Goal: Transaction & Acquisition: Purchase product/service

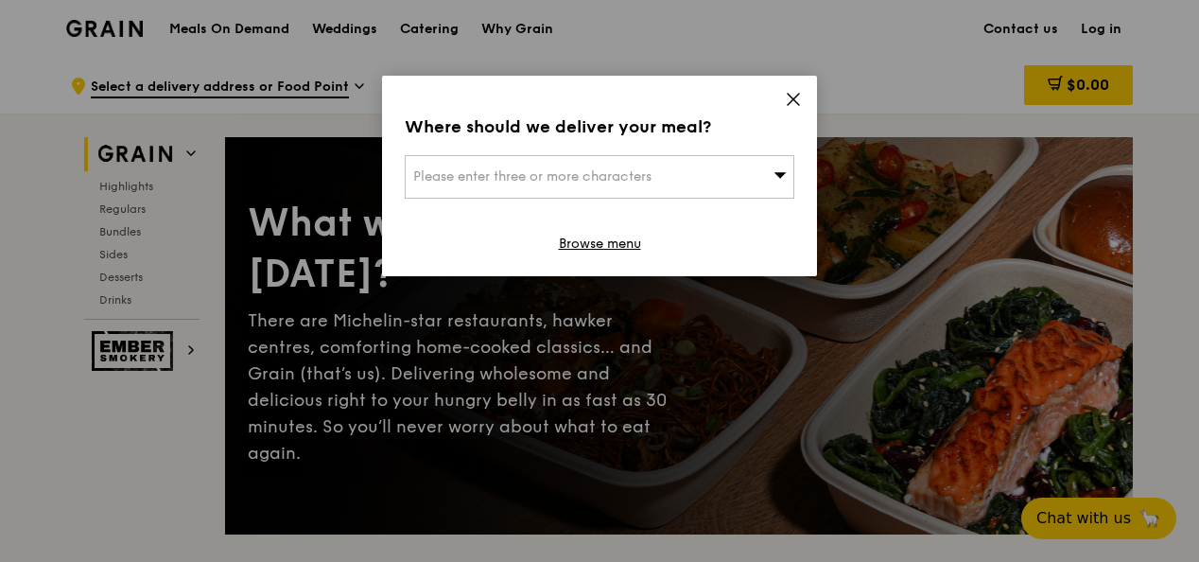
click at [692, 172] on div "Please enter three or more characters" at bounding box center [600, 176] width 390 height 43
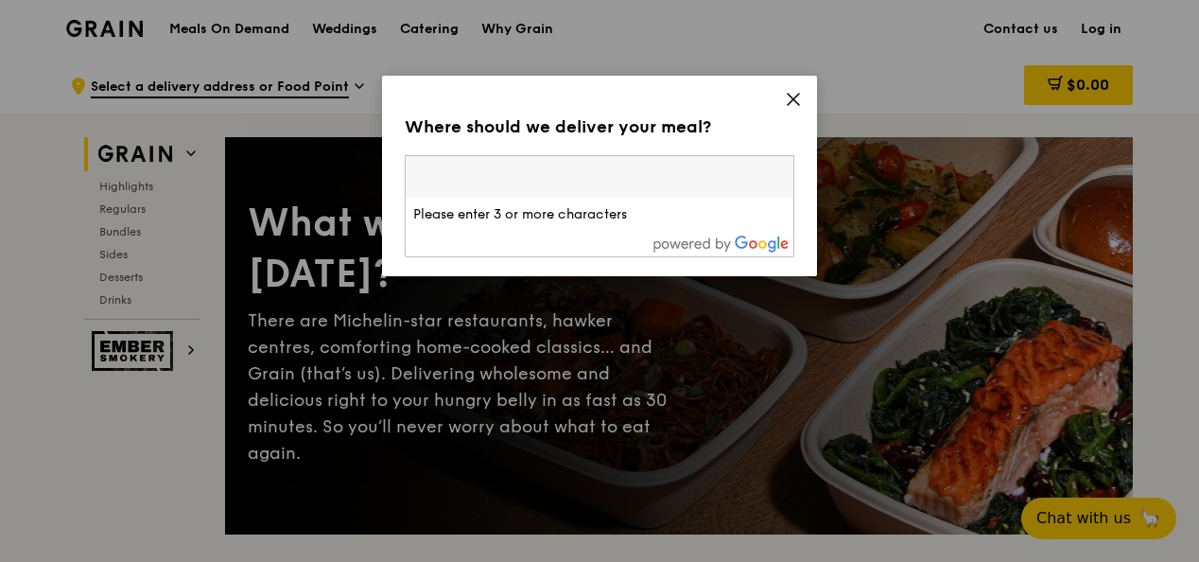
click at [798, 116] on div "Where should we deliver your meal? Please enter three or more characters Please…" at bounding box center [599, 176] width 435 height 200
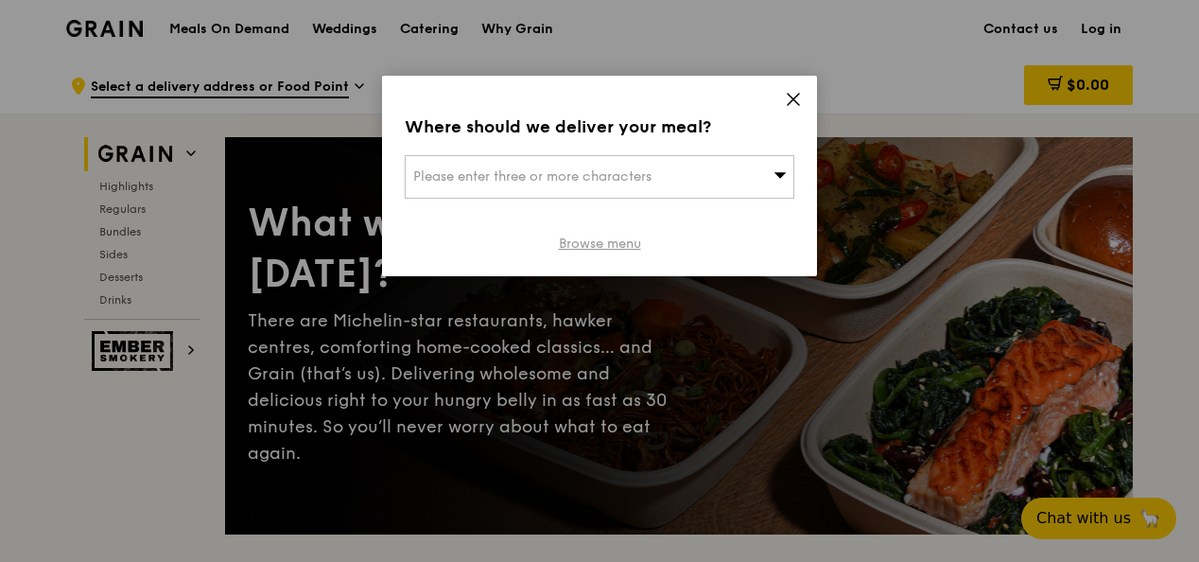
click at [607, 240] on link "Browse menu" at bounding box center [600, 243] width 82 height 19
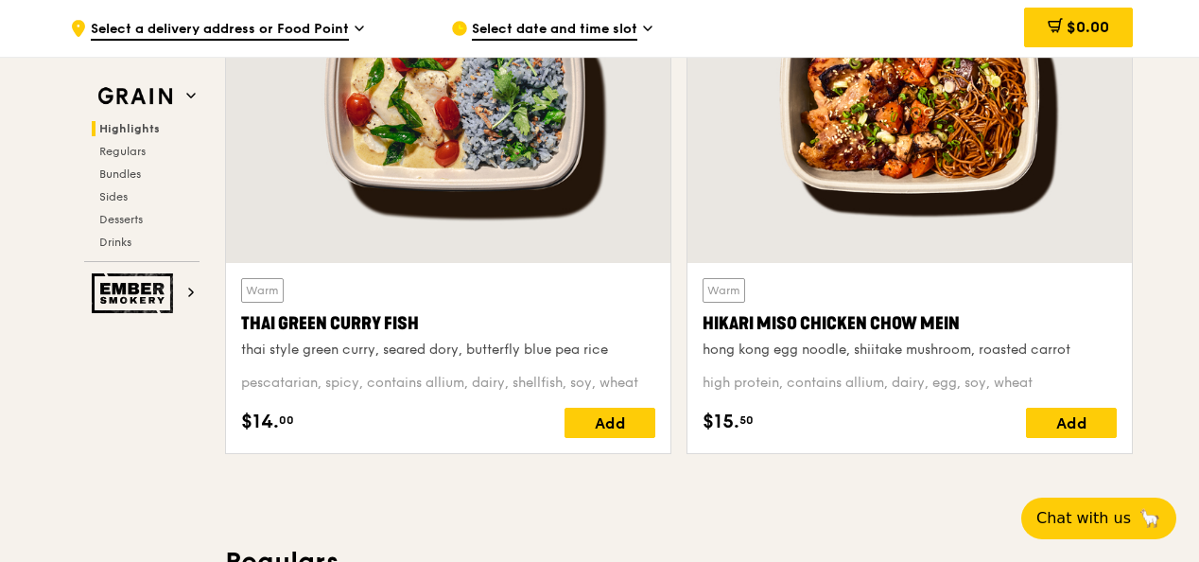
scroll to position [662, 0]
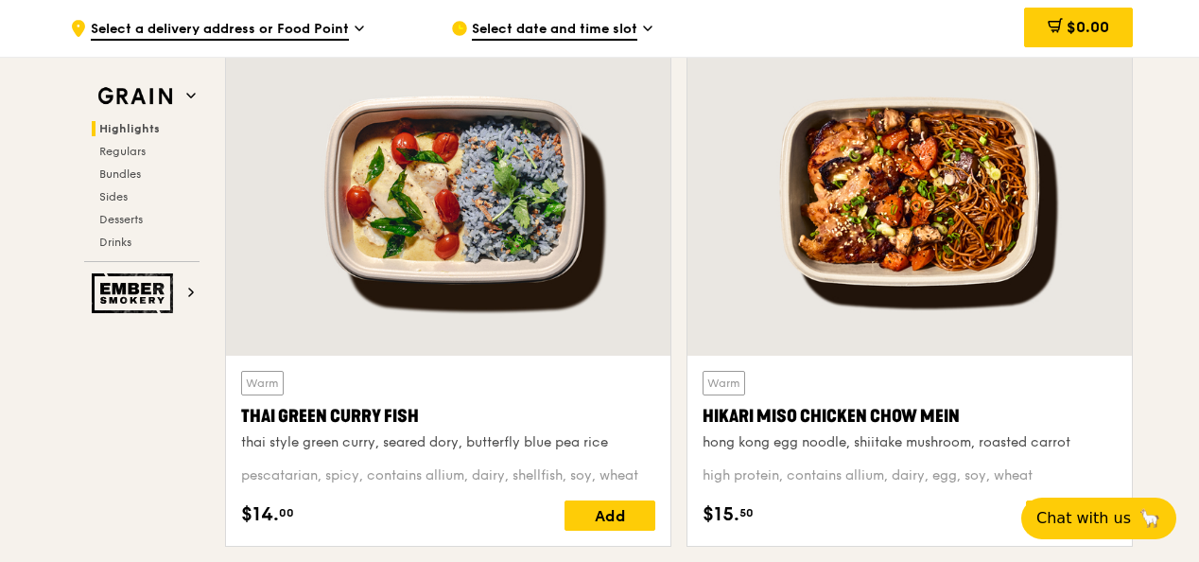
drag, startPoint x: 792, startPoint y: 414, endPoint x: 1171, endPoint y: 182, distance: 444.3
click at [841, 410] on div "Hikari Miso Chicken Chow Mein" at bounding box center [909, 416] width 414 height 26
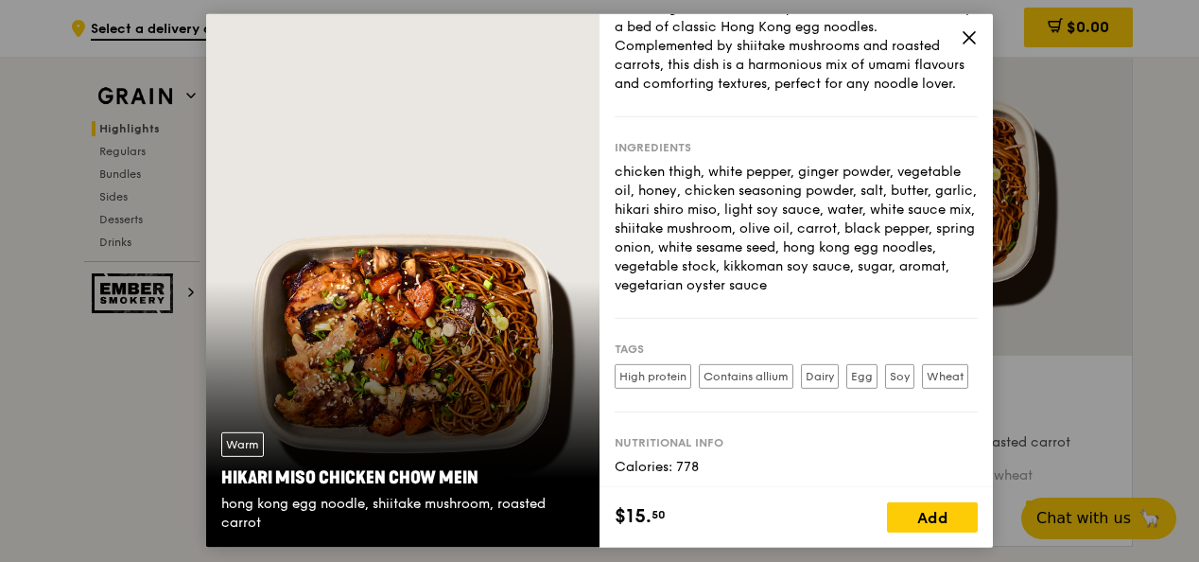
scroll to position [0, 0]
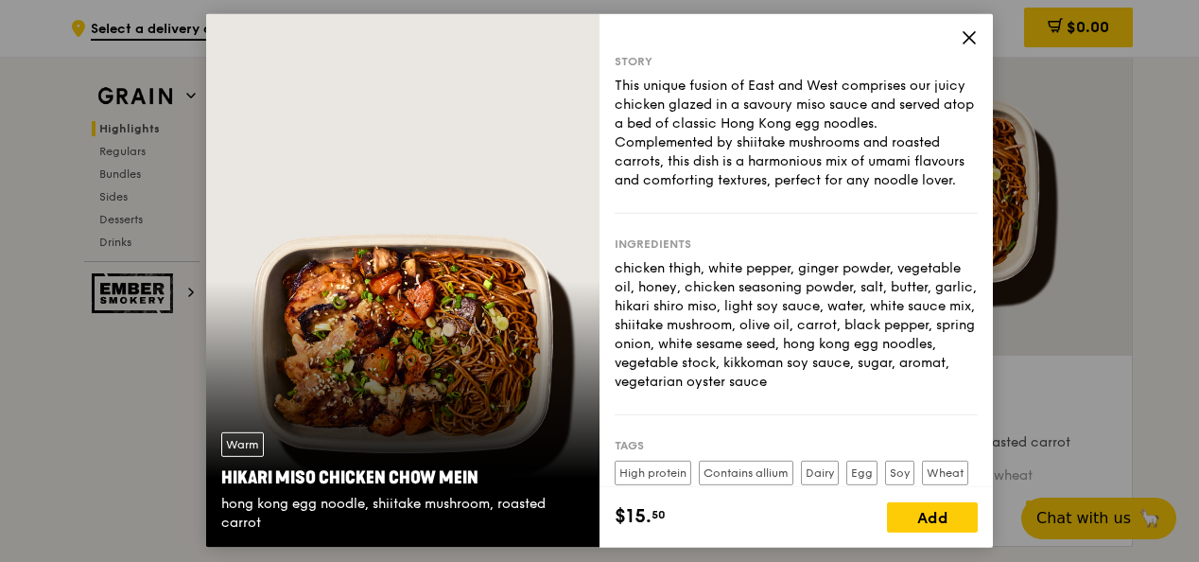
click at [964, 35] on icon at bounding box center [969, 37] width 17 height 17
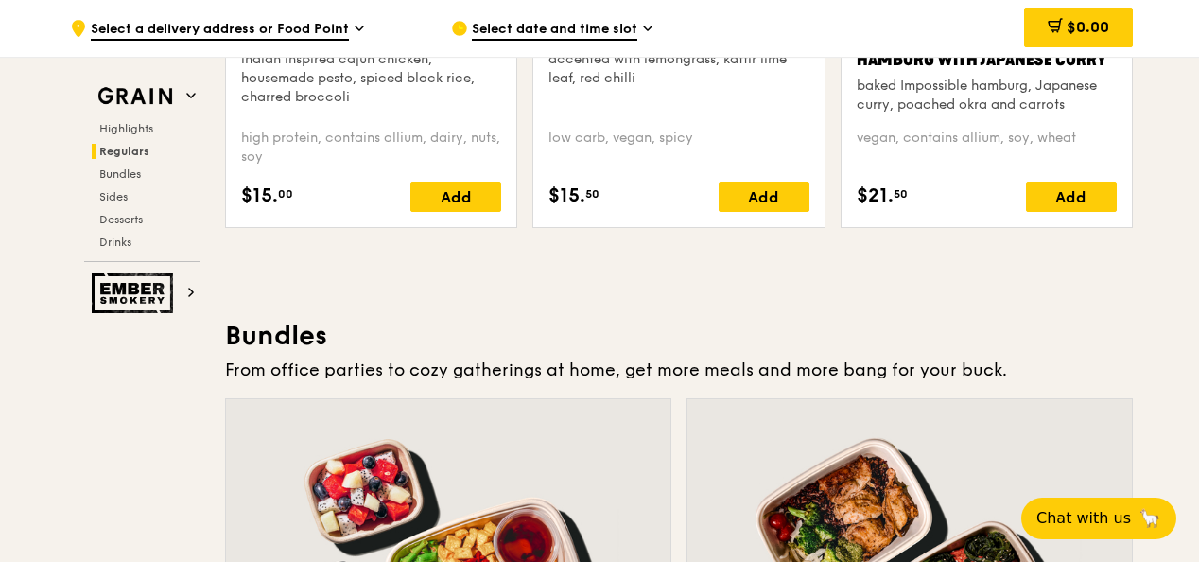
scroll to position [2647, 0]
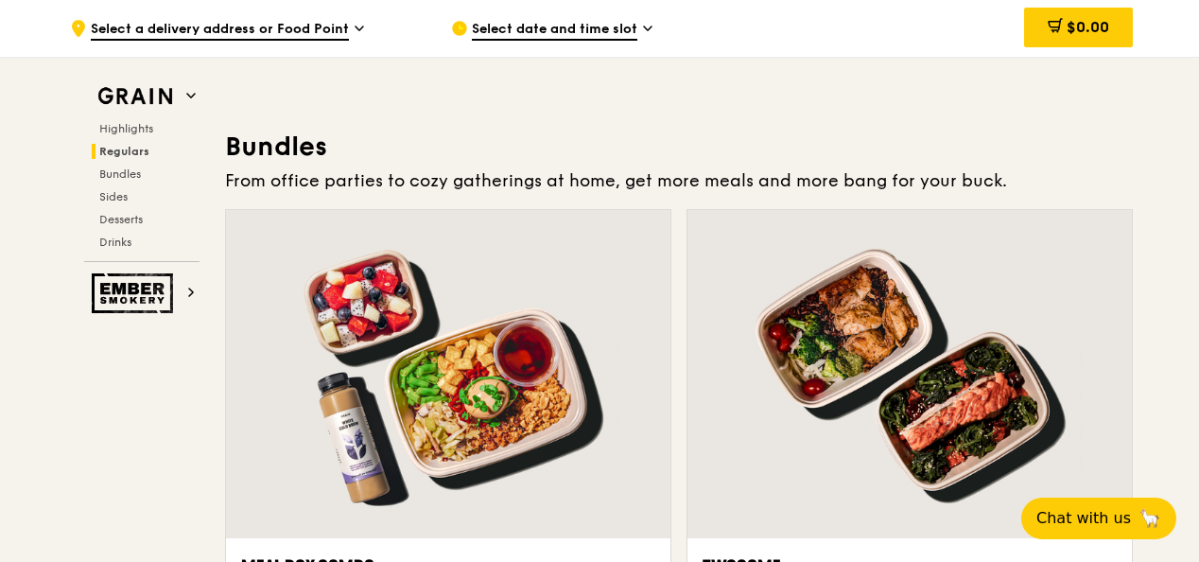
click at [190, 28] on span "Select a delivery address or Food Point" at bounding box center [220, 30] width 258 height 21
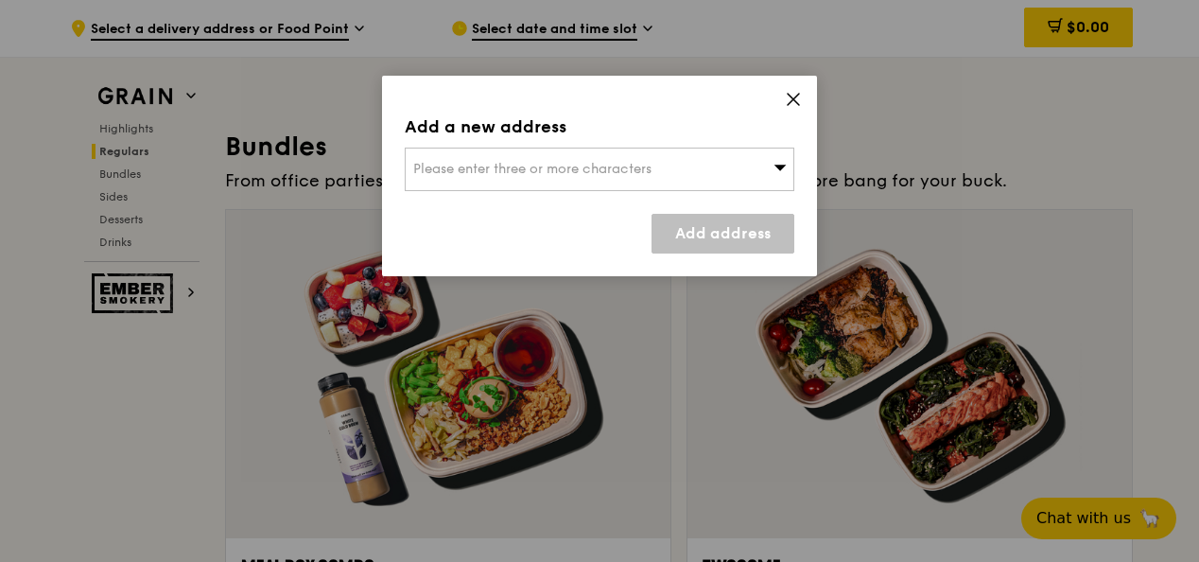
click at [647, 169] on span "Please enter three or more characters" at bounding box center [532, 169] width 238 height 16
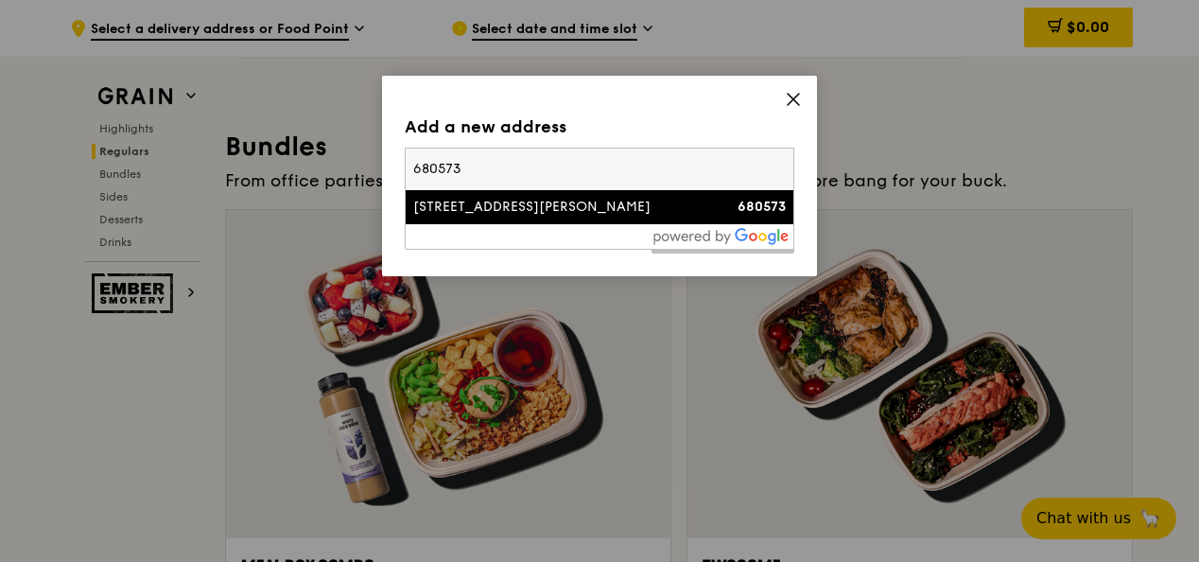
type input "680573"
click at [515, 209] on div "[STREET_ADDRESS][PERSON_NAME]" at bounding box center [553, 207] width 280 height 19
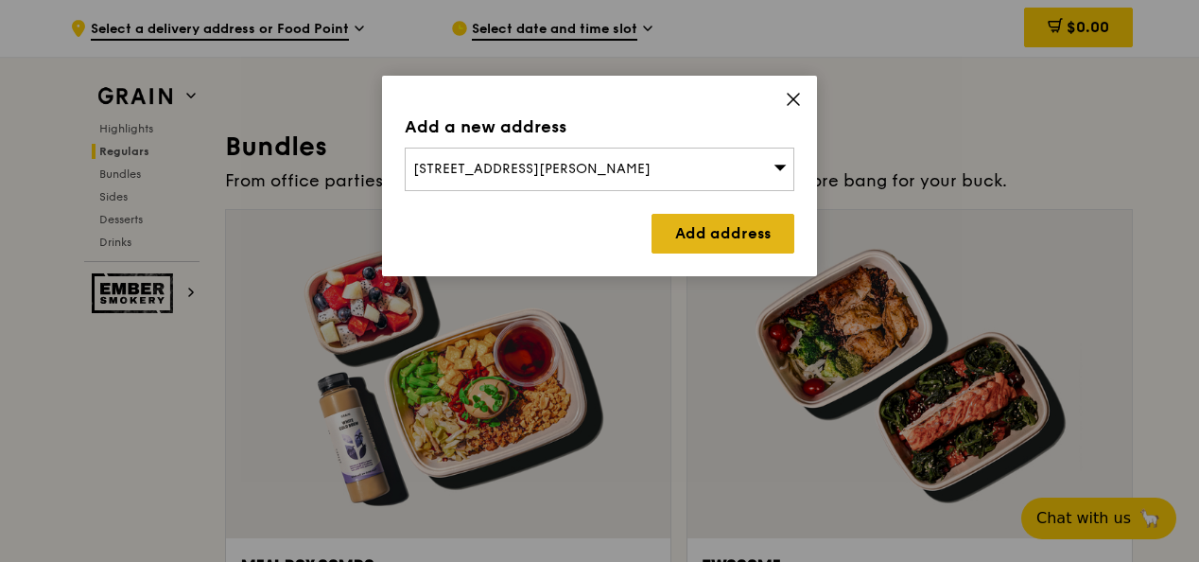
click at [710, 232] on link "Add address" at bounding box center [722, 234] width 143 height 40
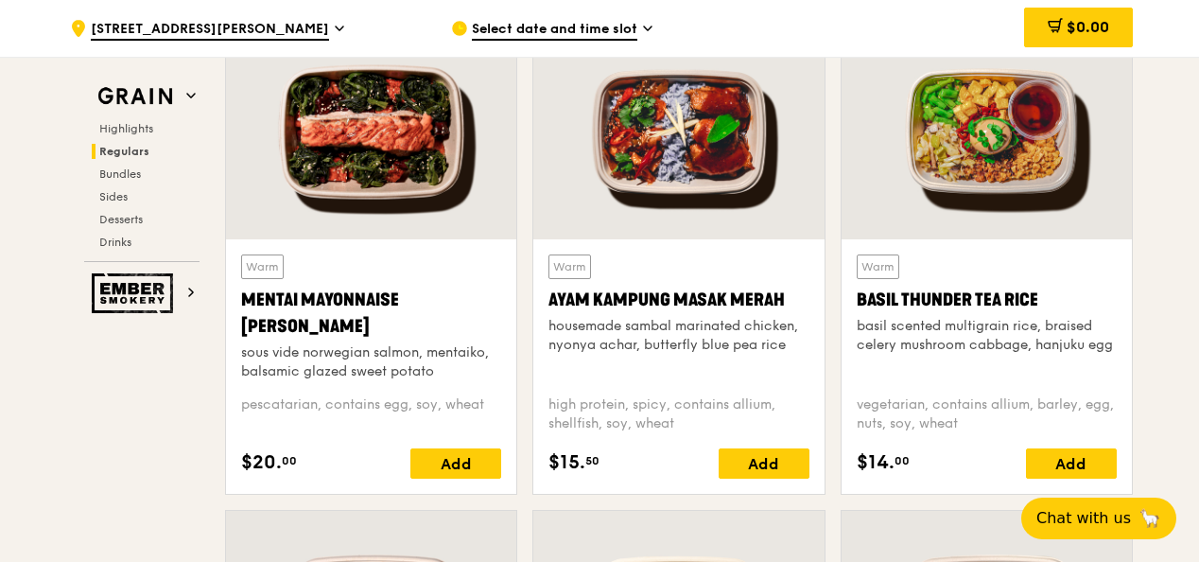
scroll to position [1702, 0]
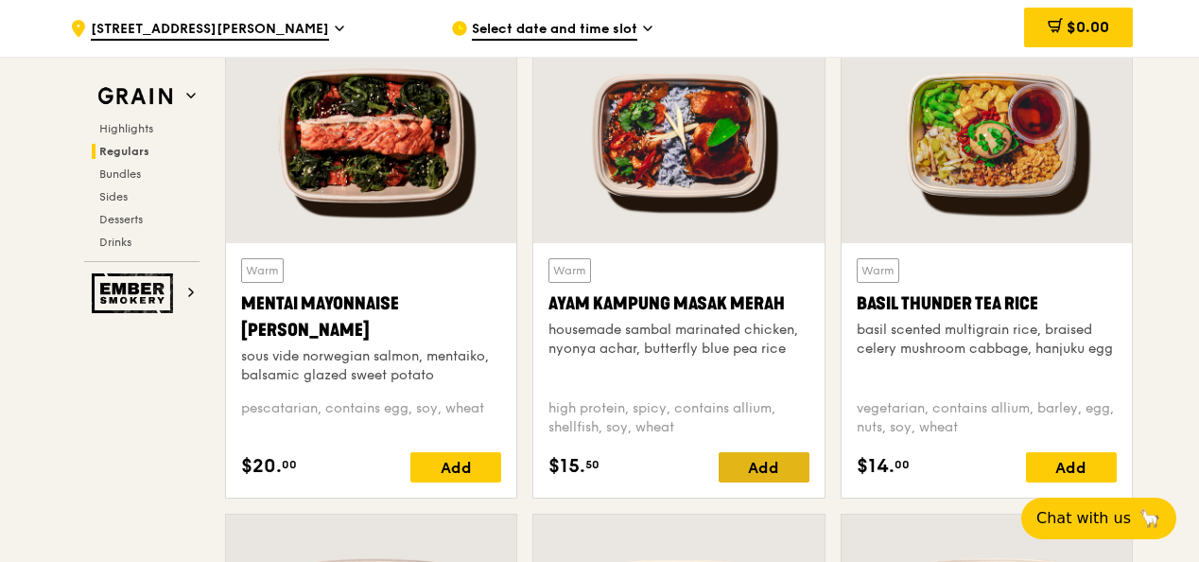
click at [763, 464] on div "Add" at bounding box center [764, 467] width 91 height 30
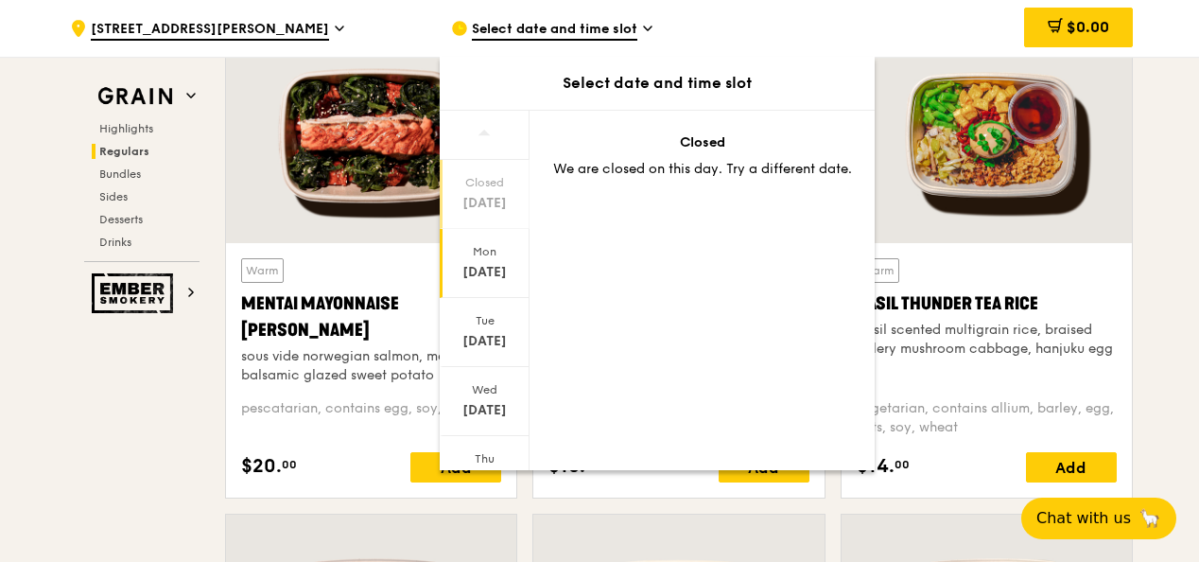
click at [466, 286] on div "[DATE]" at bounding box center [485, 263] width 90 height 69
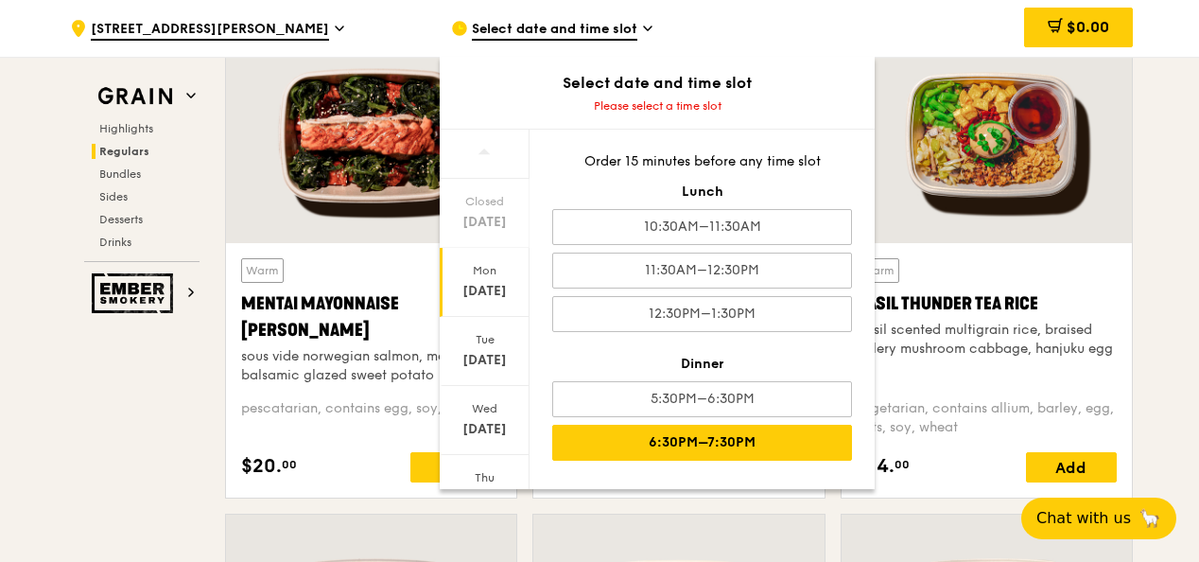
click at [770, 443] on div "6:30PM–7:30PM" at bounding box center [702, 443] width 300 height 36
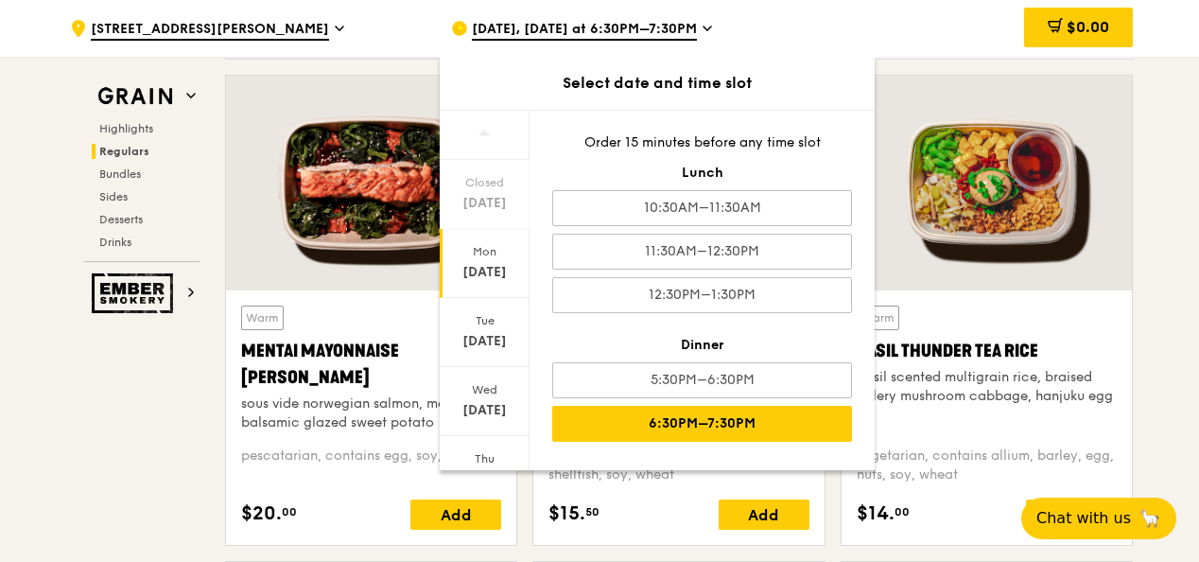
scroll to position [1607, 0]
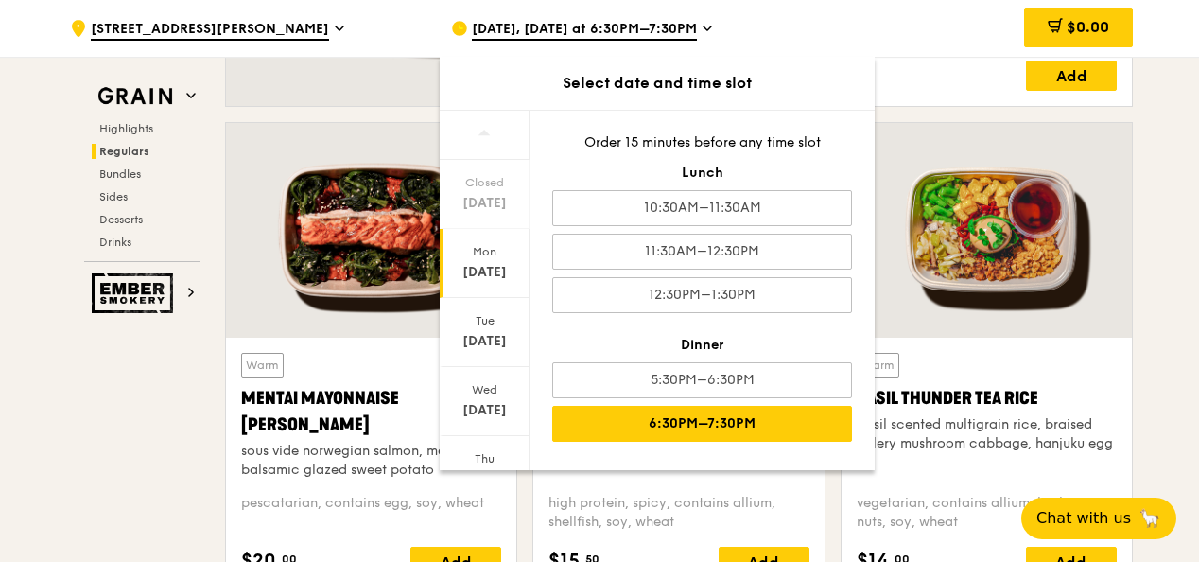
click at [743, 426] on div "6:30PM–7:30PM" at bounding box center [702, 424] width 300 height 36
click at [745, 412] on div "6:30PM–7:30PM" at bounding box center [702, 424] width 300 height 36
click at [121, 215] on span "Desserts" at bounding box center [123, 219] width 48 height 13
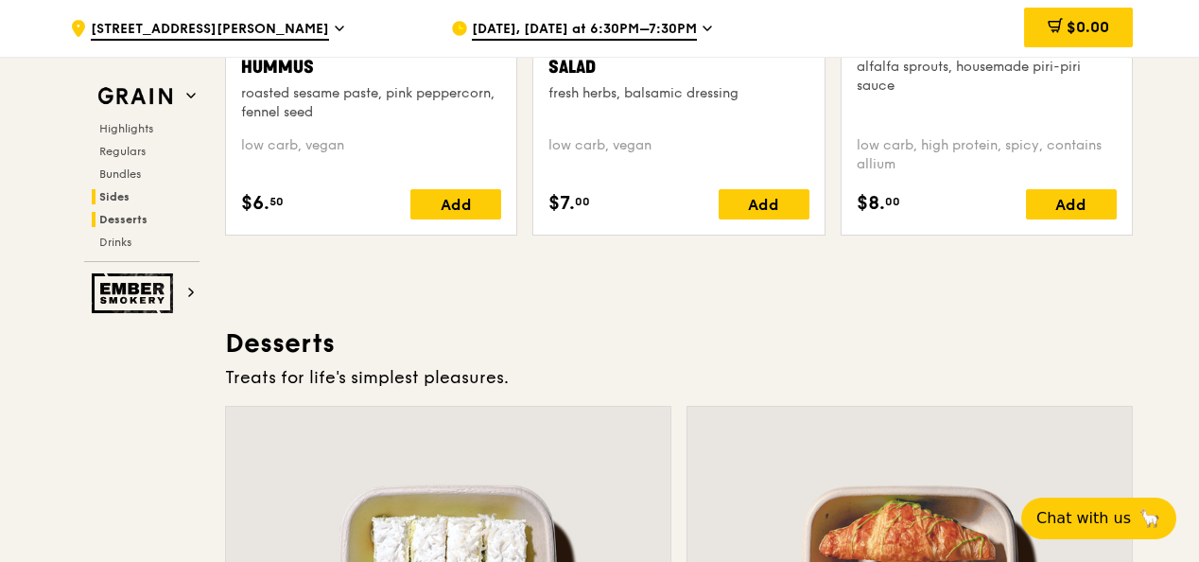
scroll to position [5362, 0]
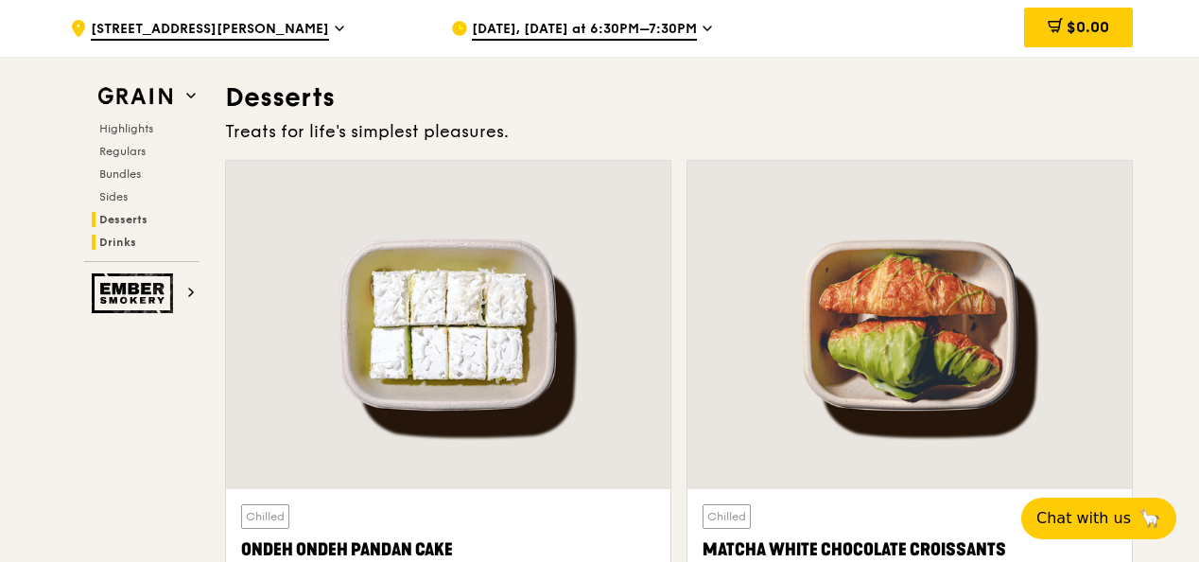
click at [108, 235] on span "Drinks" at bounding box center [117, 241] width 37 height 13
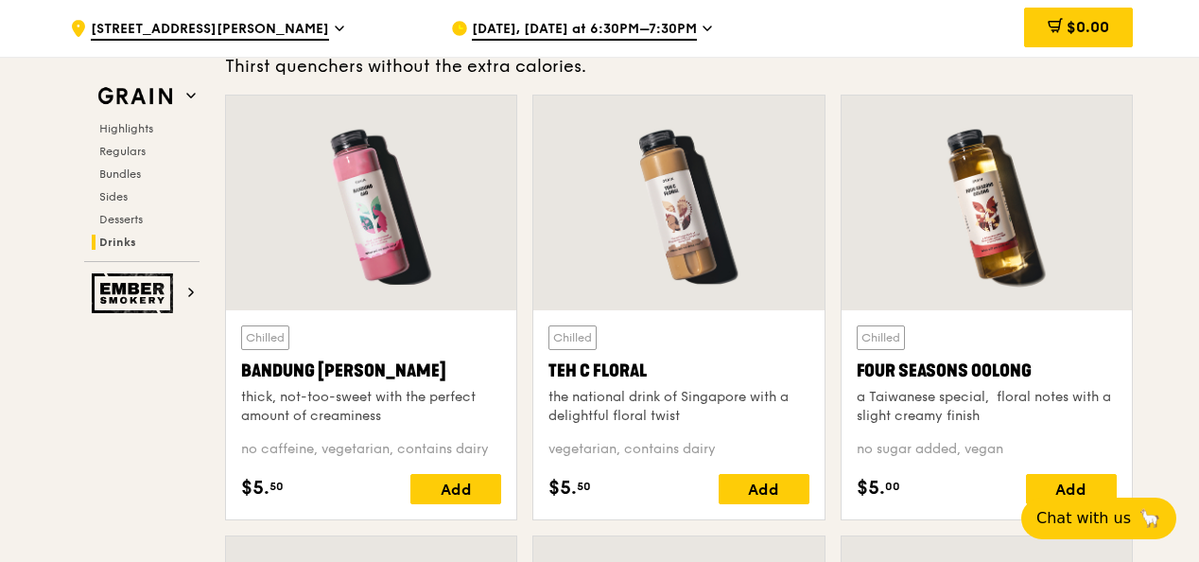
scroll to position [6604, 0]
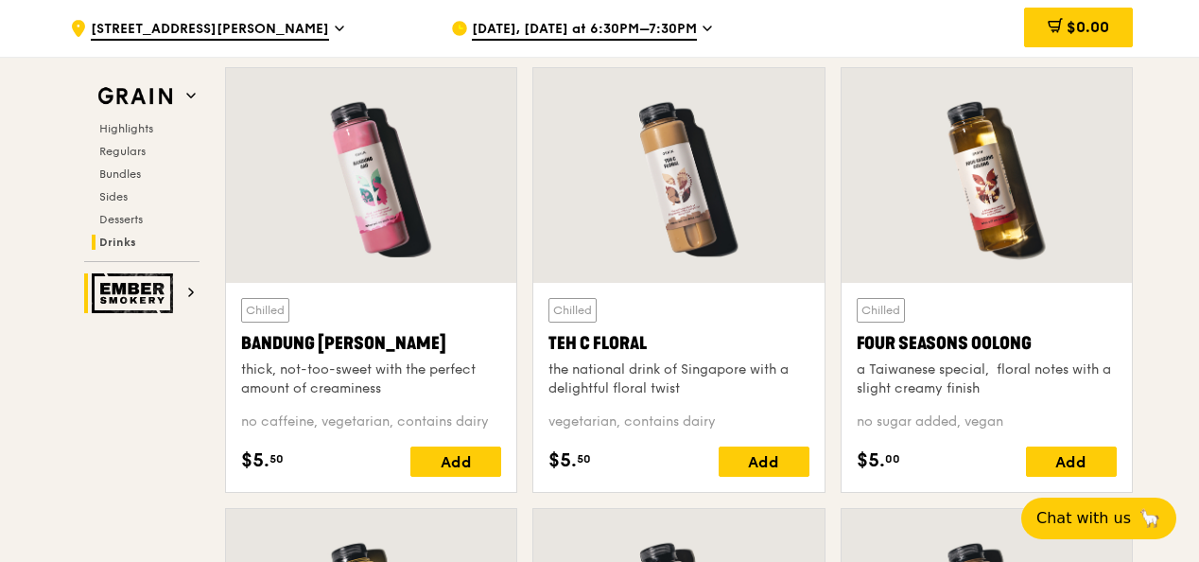
click at [132, 301] on img at bounding box center [135, 293] width 87 height 40
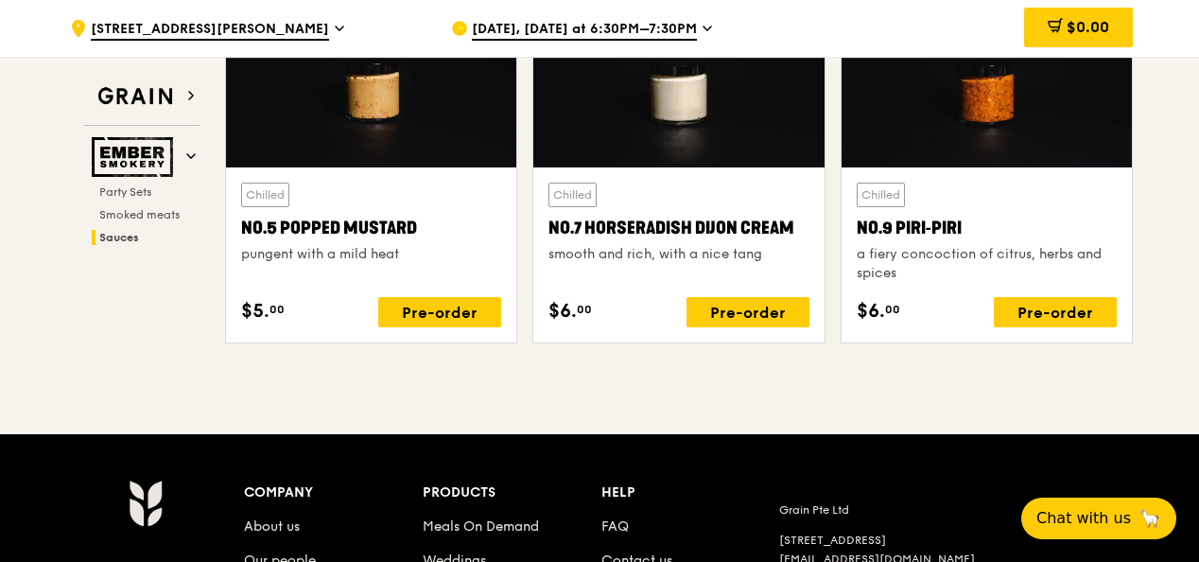
scroll to position [2141, 0]
